Goal: Task Accomplishment & Management: Manage account settings

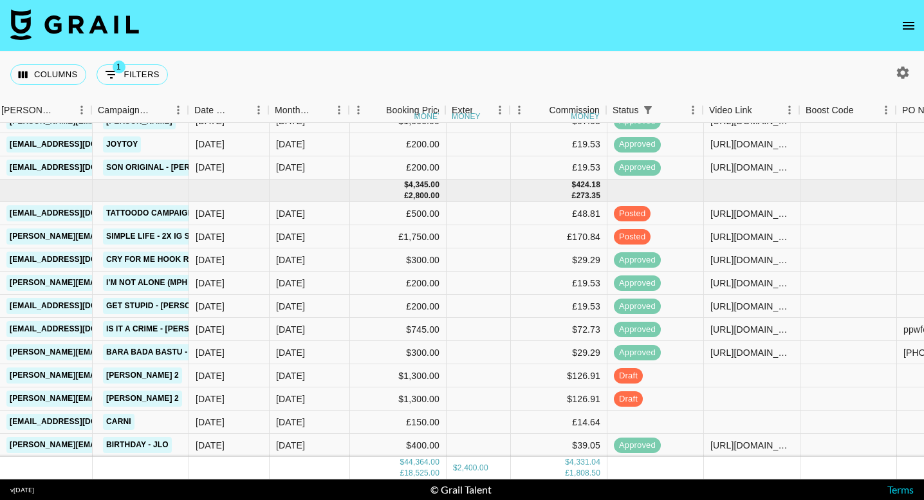
scroll to position [2142, 530]
click at [907, 24] on icon "open drawer" at bounding box center [908, 25] width 15 height 15
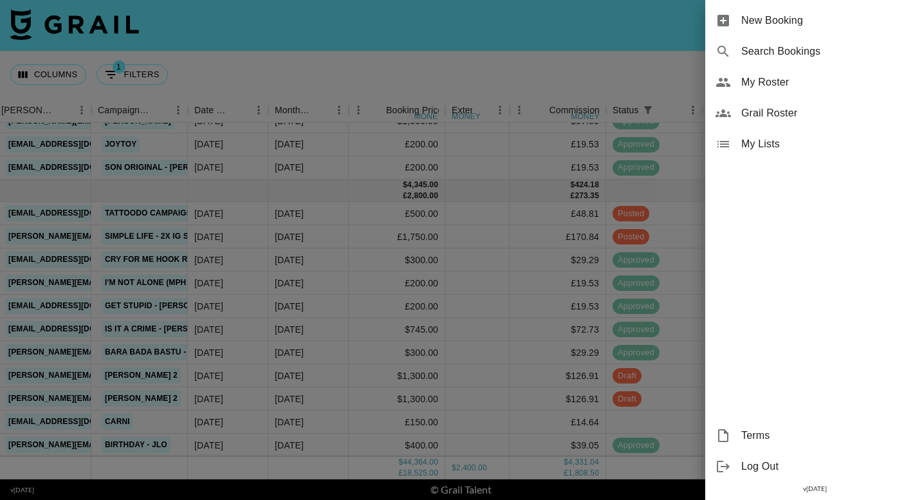
click at [797, 91] on div "My Roster" at bounding box center [814, 82] width 219 height 31
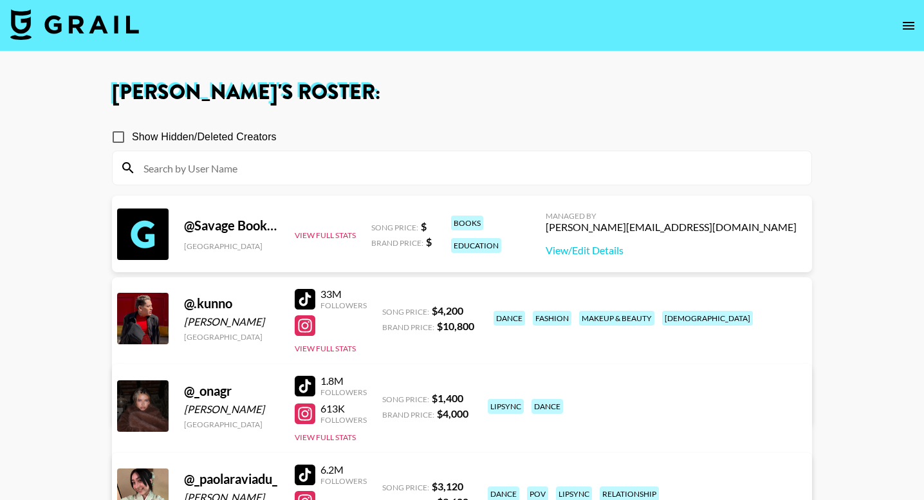
click at [477, 176] on input at bounding box center [470, 168] width 668 height 21
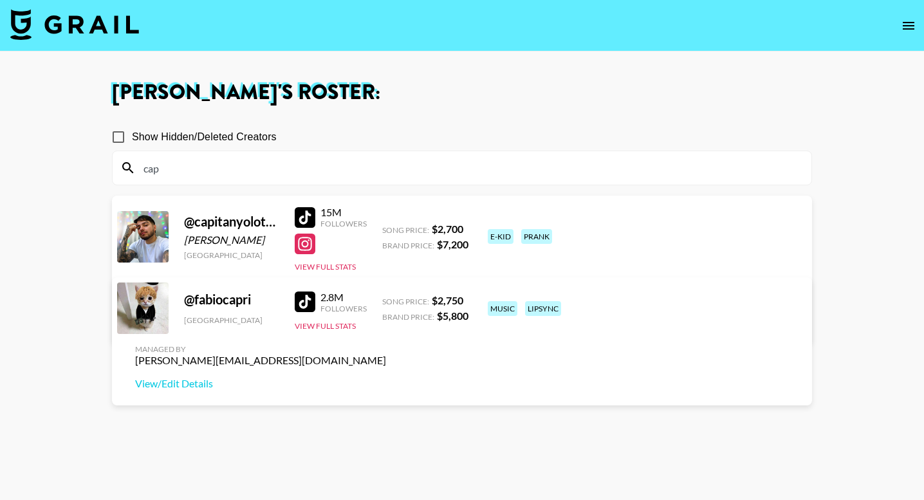
type input "capi"
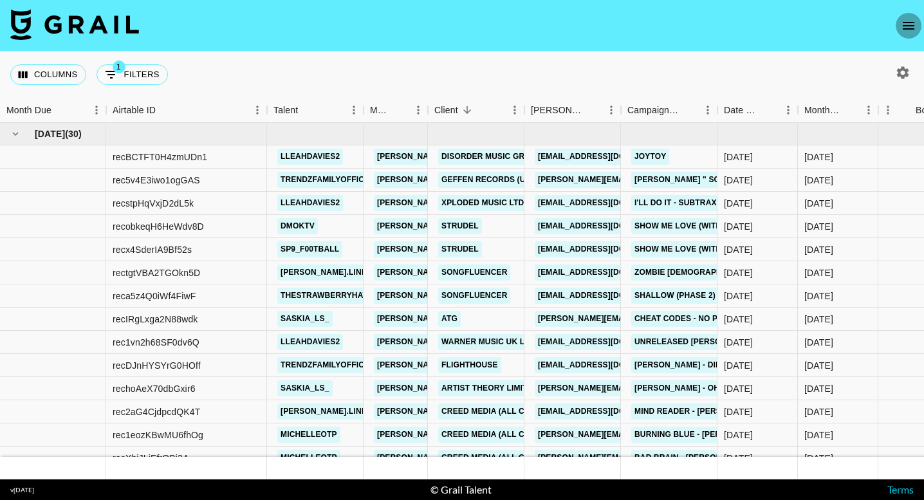
click at [908, 27] on icon "open drawer" at bounding box center [908, 25] width 15 height 15
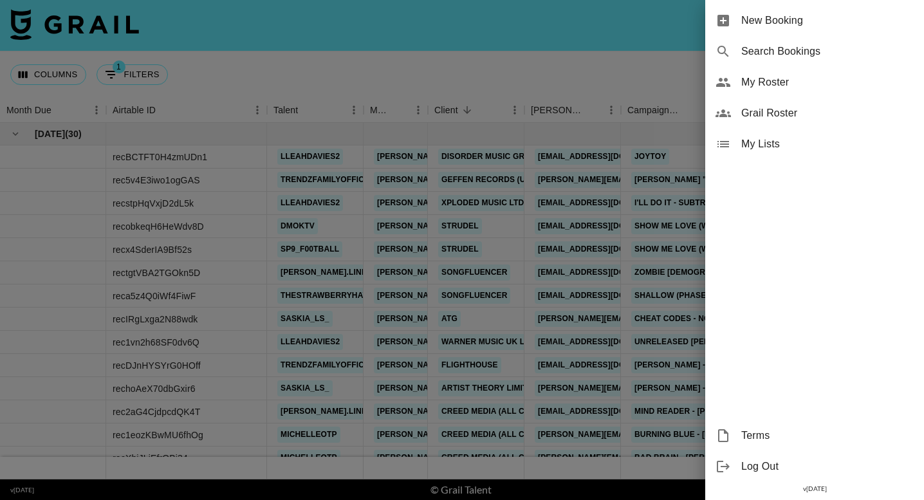
click at [795, 78] on span "My Roster" at bounding box center [827, 82] width 172 height 15
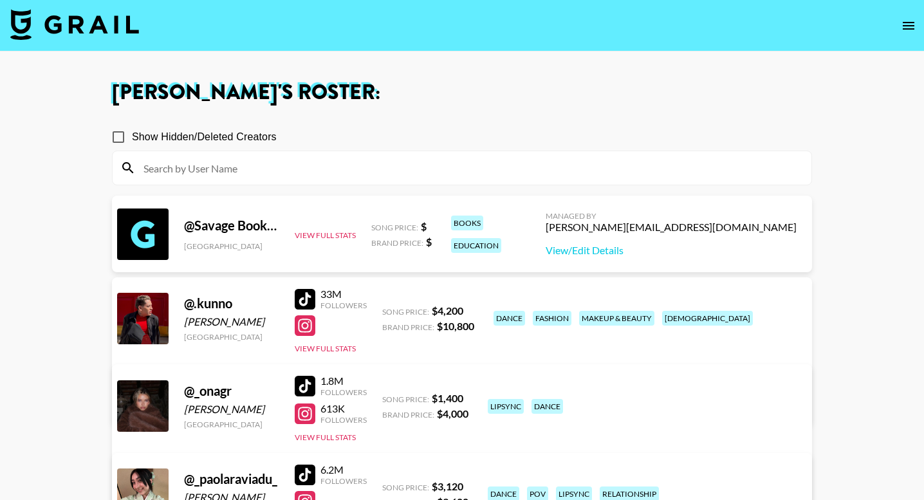
click at [569, 162] on input at bounding box center [470, 168] width 668 height 21
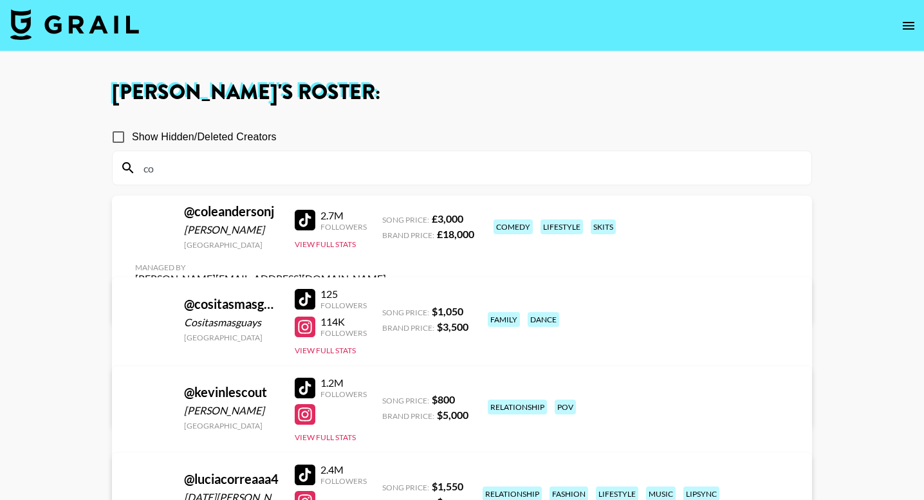
type input "c"
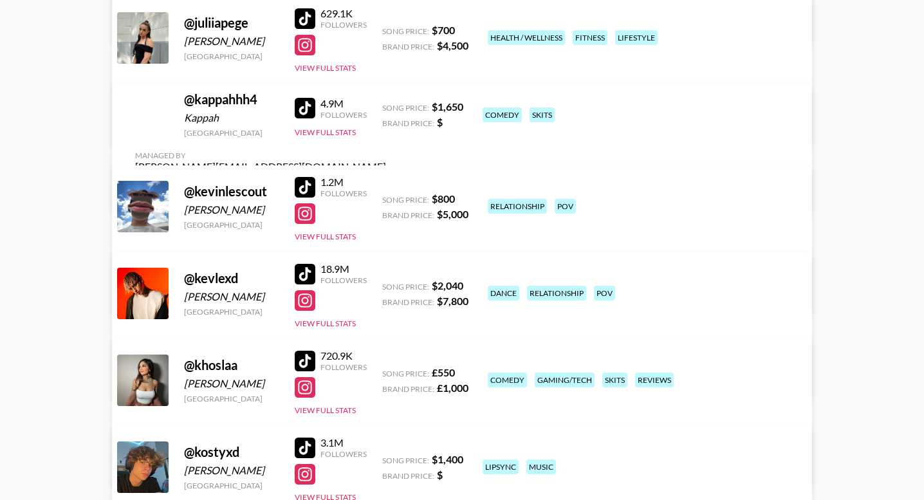
scroll to position [8071, 0]
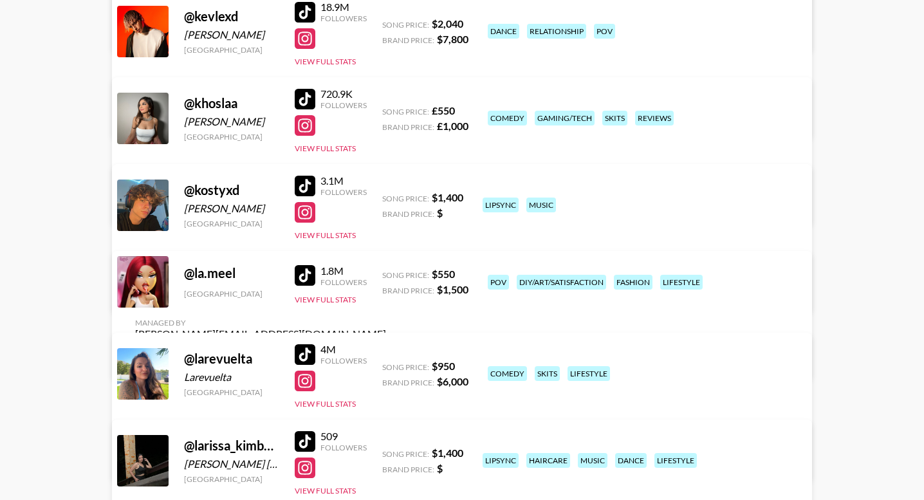
click at [386, 351] on link "View/Edit Details" at bounding box center [260, 357] width 251 height 13
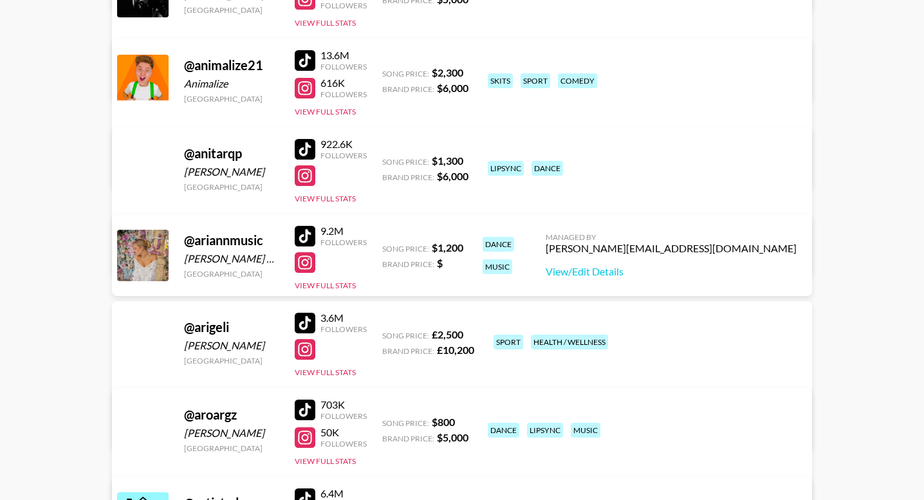
scroll to position [2155, 0]
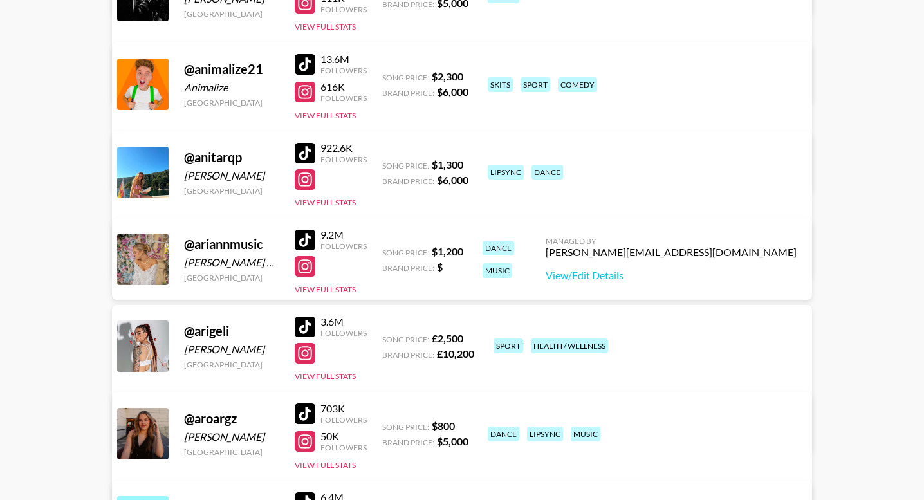
click at [309, 324] on div at bounding box center [305, 327] width 21 height 21
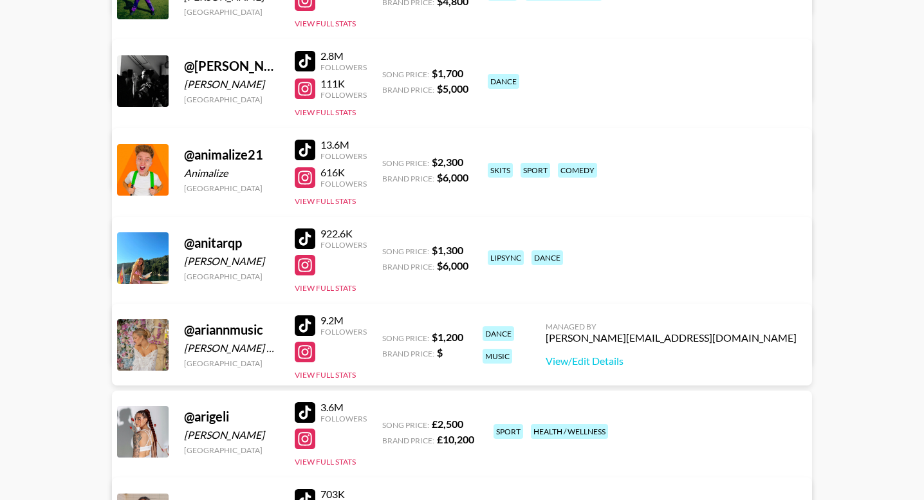
scroll to position [2063, 0]
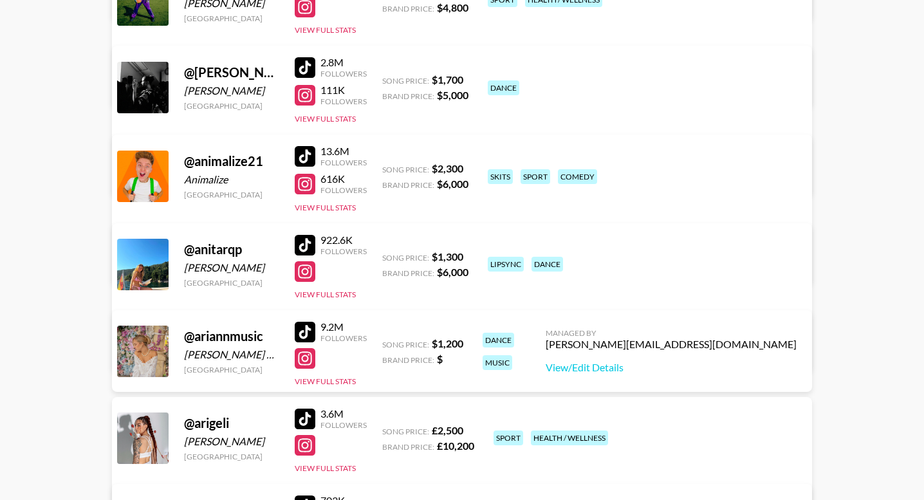
click at [309, 161] on div at bounding box center [305, 156] width 21 height 21
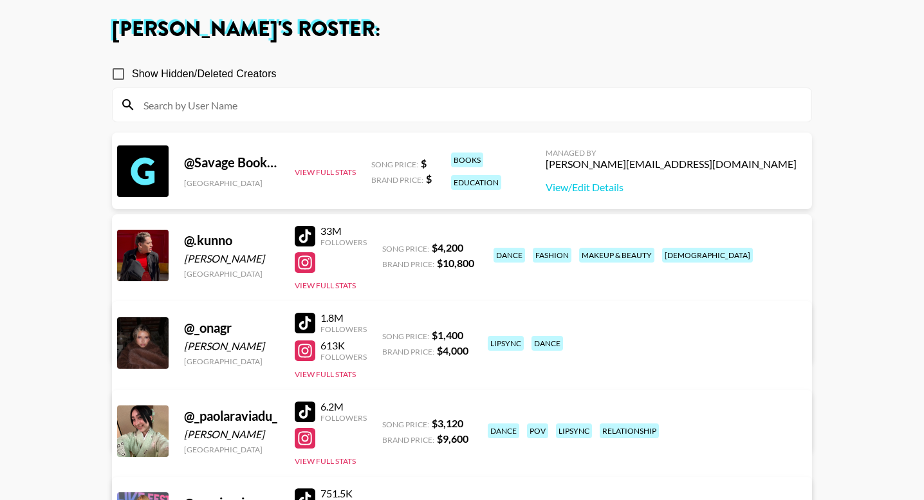
scroll to position [294, 0]
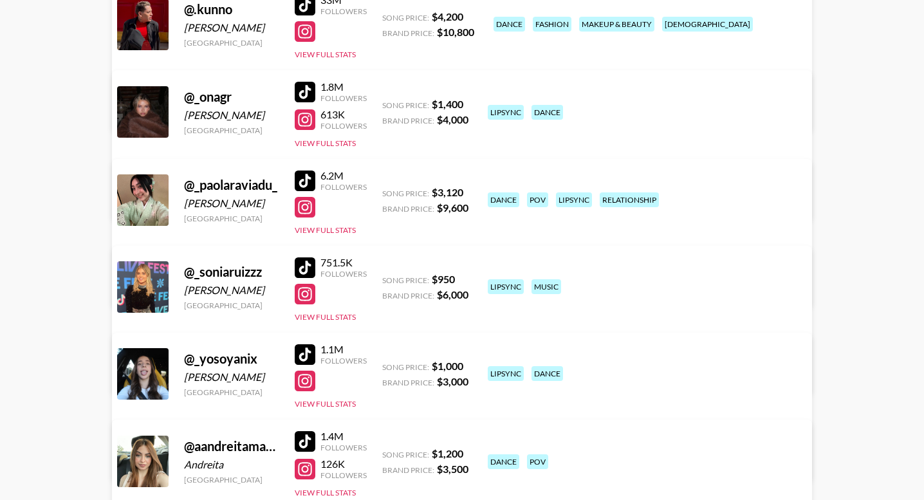
click at [309, 354] on div at bounding box center [305, 354] width 21 height 21
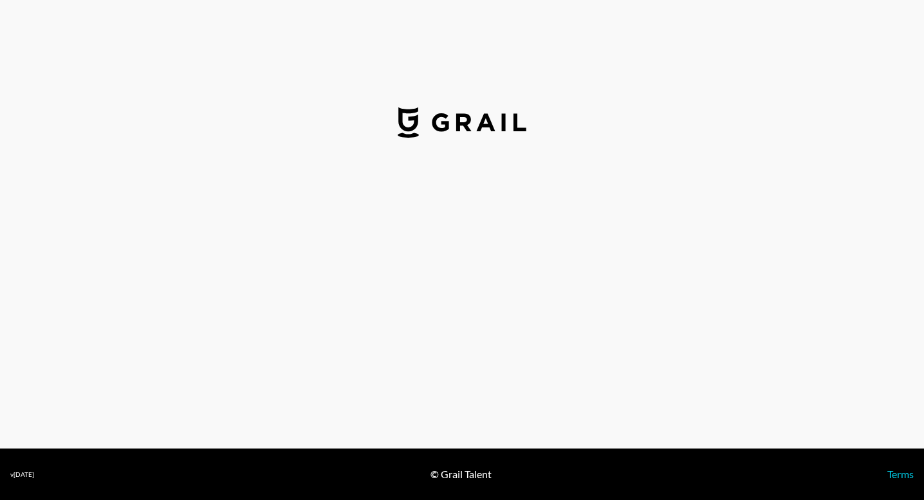
select select "USD"
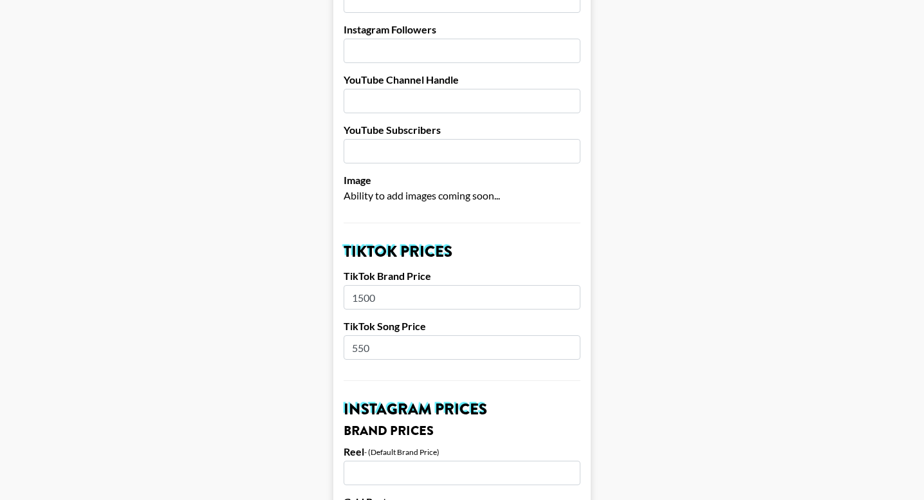
scroll to position [384, 0]
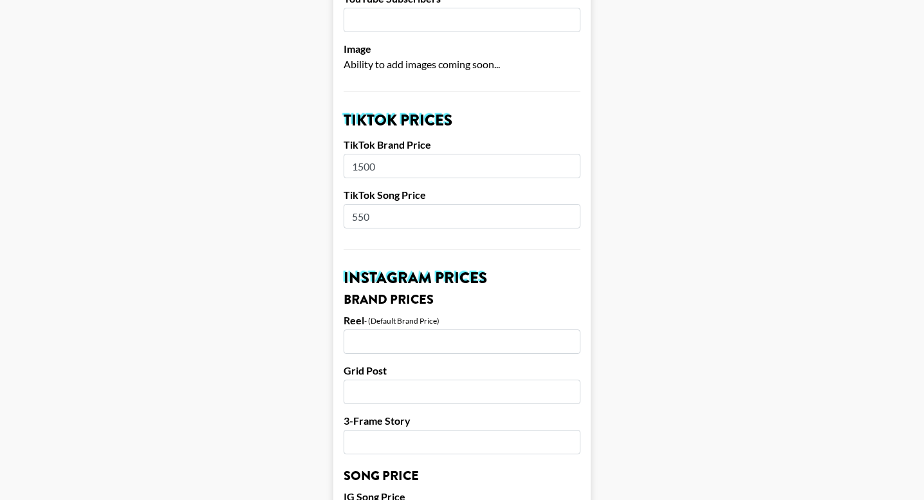
click at [407, 204] on input "550" at bounding box center [462, 216] width 237 height 24
type input "650"
click at [261, 262] on main "Airtable ID: rec0rvqHeE7lpNMtV Manager(s) [PERSON_NAME][EMAIL_ADDRESS][DOMAIN_N…" at bounding box center [461, 499] width 903 height 1620
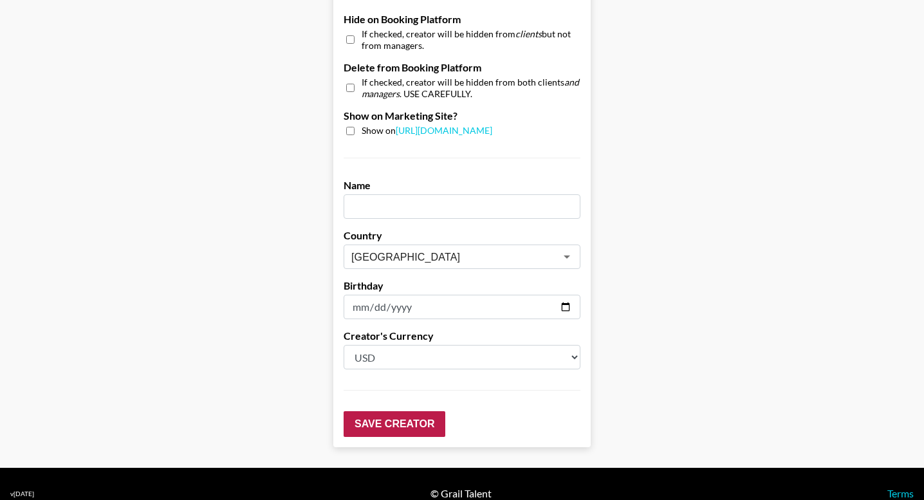
scroll to position [1244, 0]
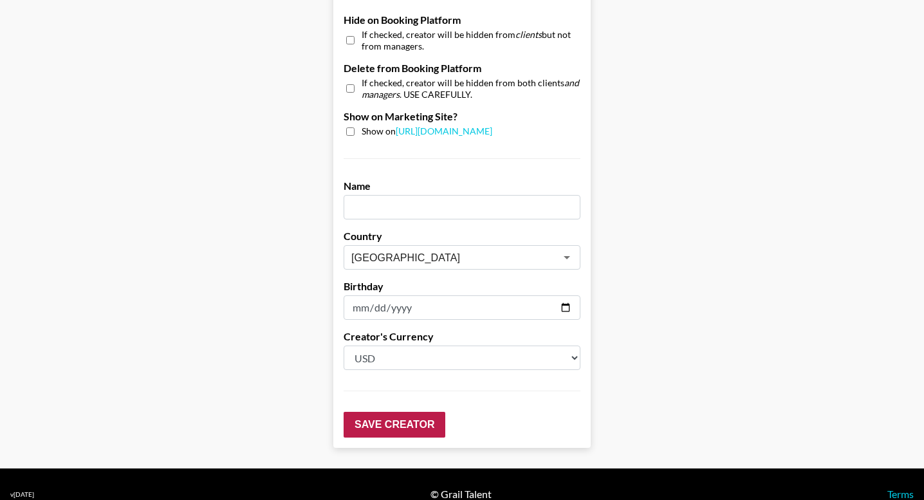
click at [381, 412] on input "Save Creator" at bounding box center [395, 425] width 102 height 26
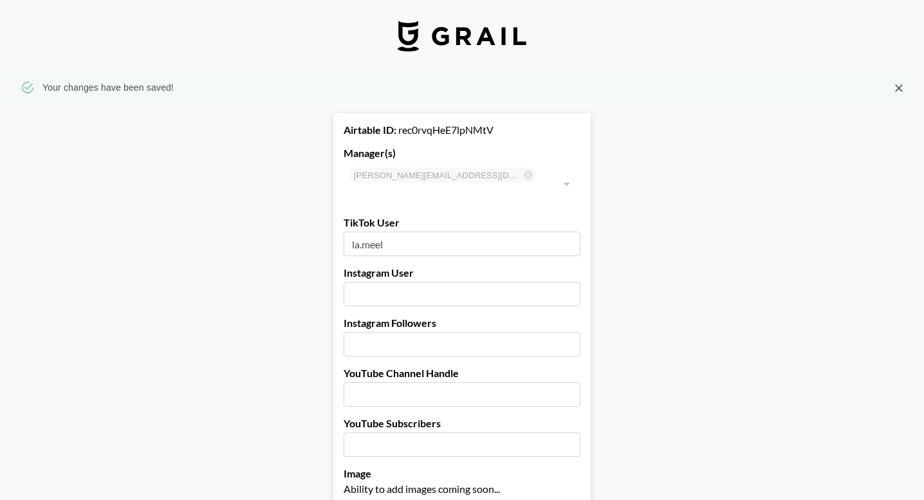
scroll to position [0, 0]
